Goal: Check status: Check status

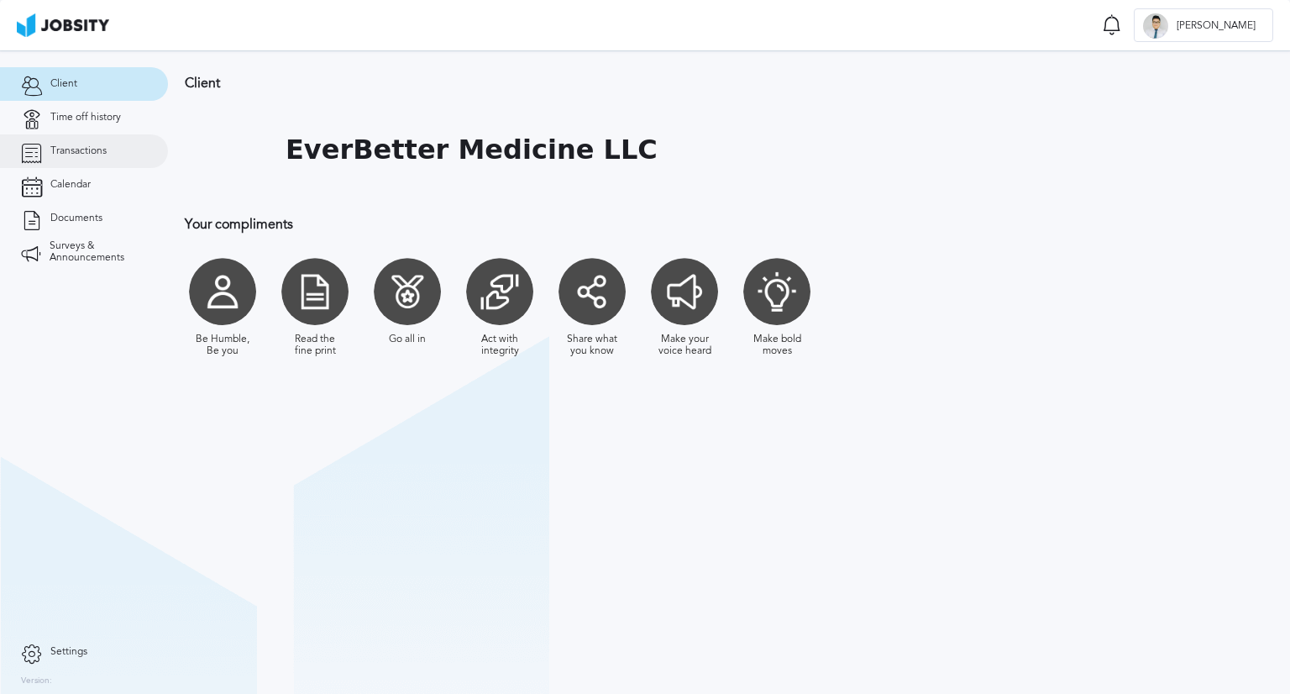
click at [101, 158] on link "Transactions" at bounding box center [84, 151] width 168 height 34
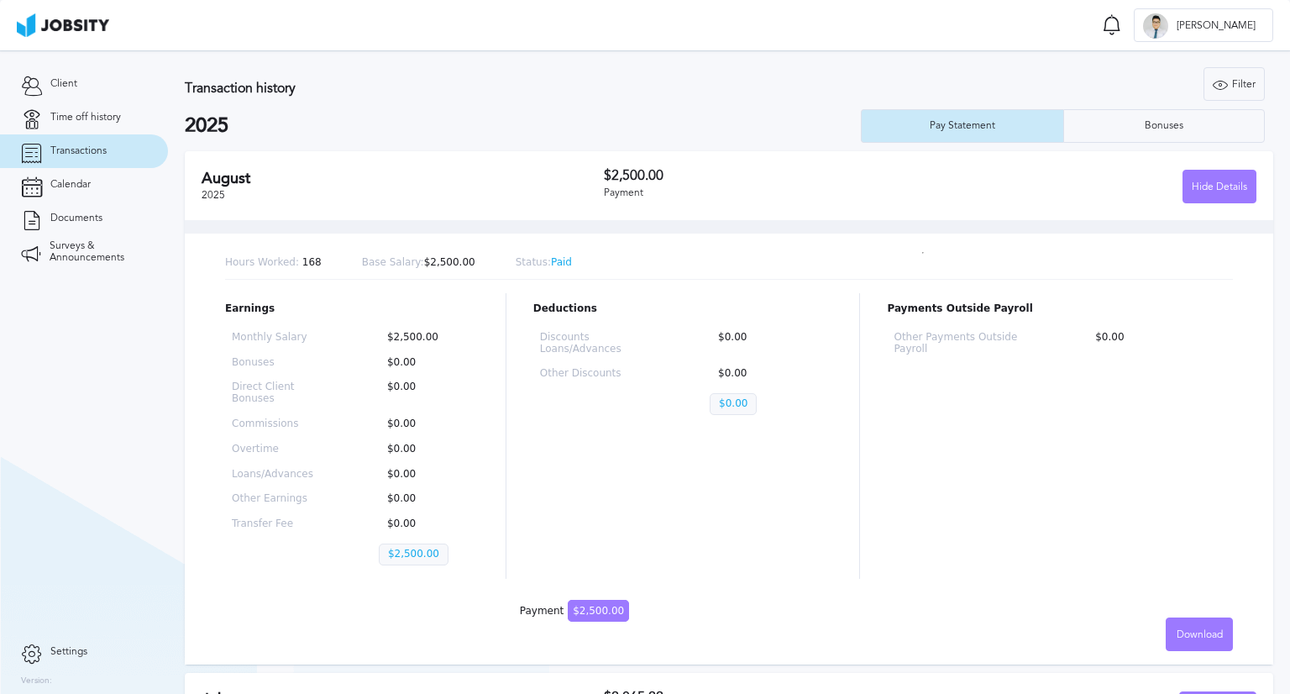
click at [647, 154] on div "[DATE] $2,500.00 Payment Hide Details" at bounding box center [729, 185] width 1088 height 69
click at [635, 162] on div "[DATE] $2,500.00 Payment Hide Details" at bounding box center [729, 185] width 1088 height 69
click at [1200, 181] on div "Hide Details" at bounding box center [1219, 187] width 72 height 34
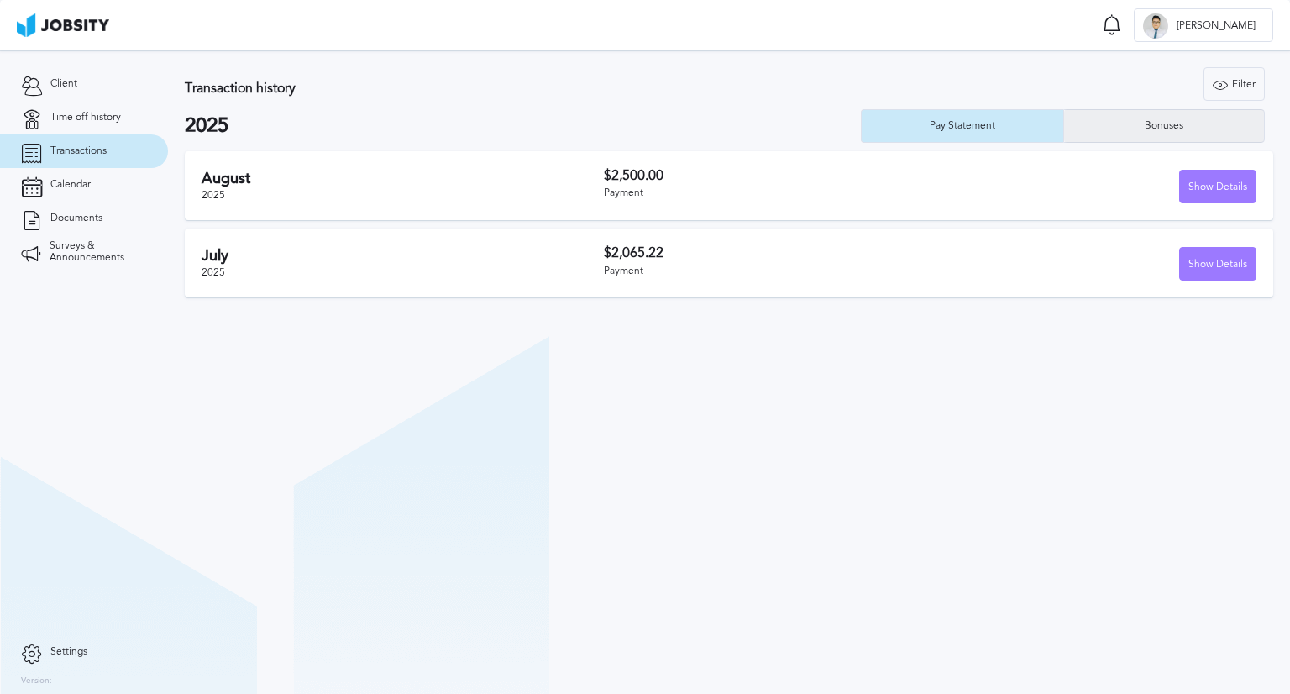
click at [1132, 123] on div "Bonuses" at bounding box center [1164, 126] width 201 height 34
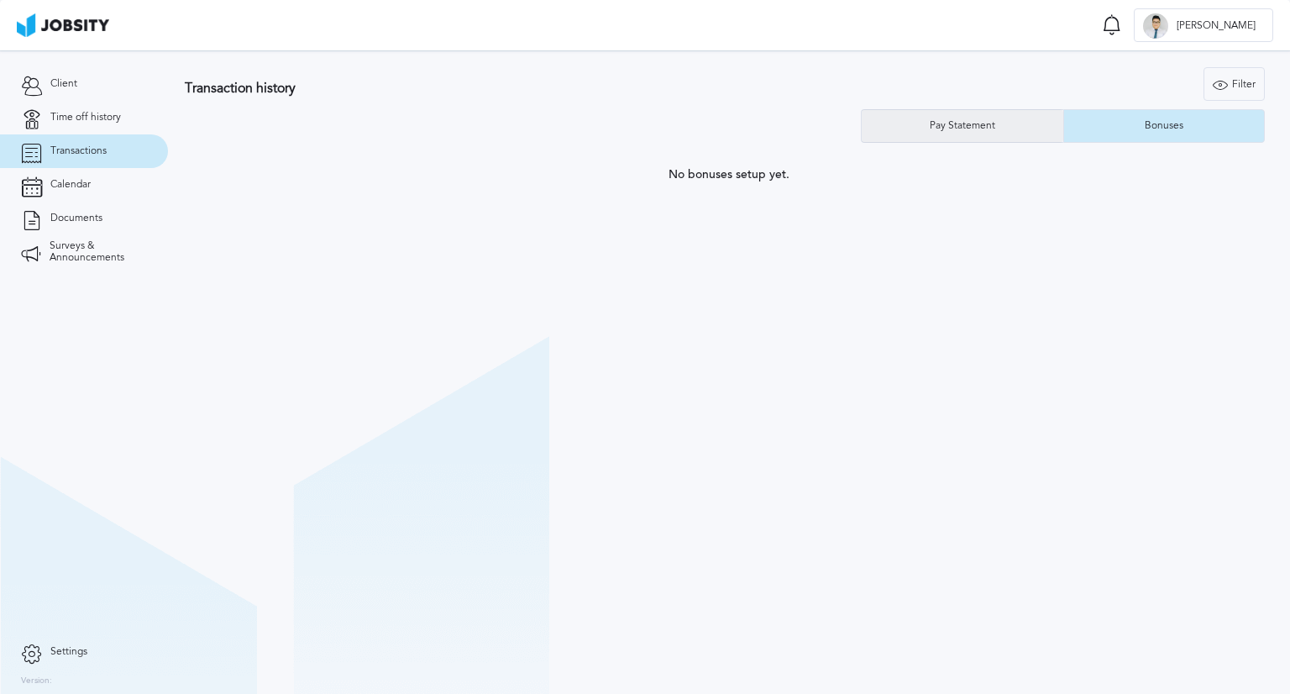
click at [998, 118] on div "Pay Statement" at bounding box center [963, 126] width 202 height 34
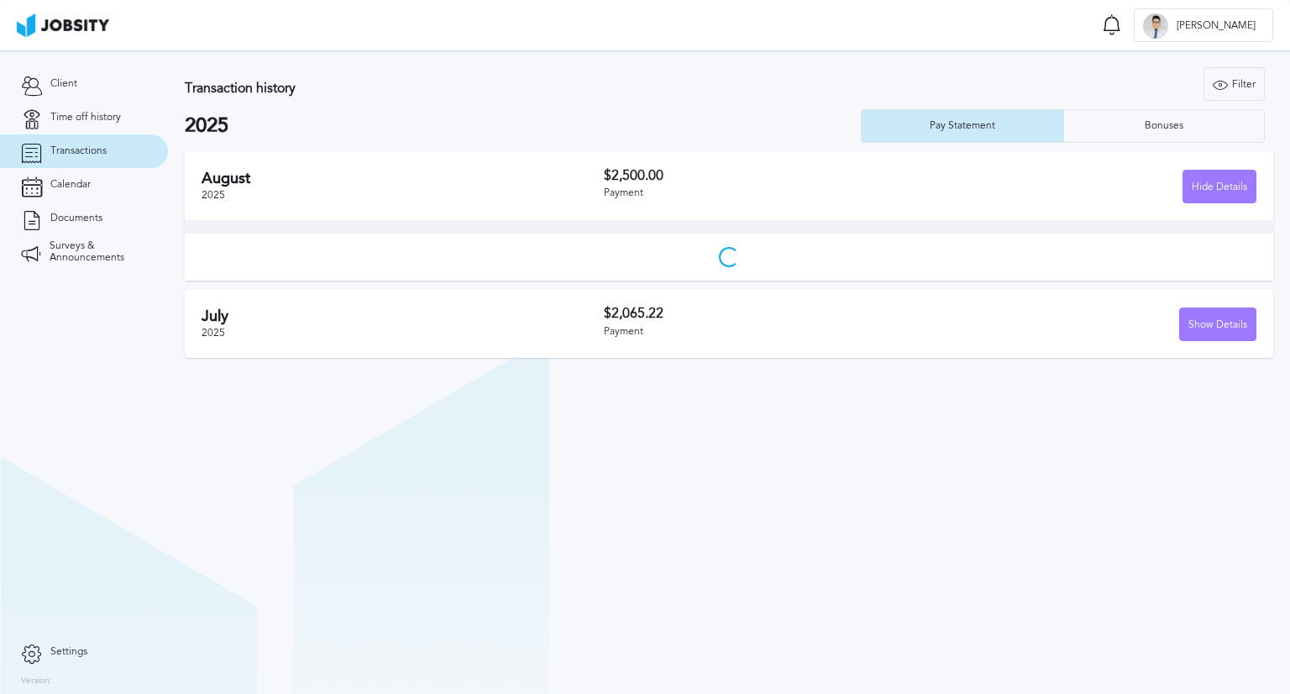
click at [657, 189] on div "Payment" at bounding box center [767, 193] width 327 height 12
